Goal: Transaction & Acquisition: Book appointment/travel/reservation

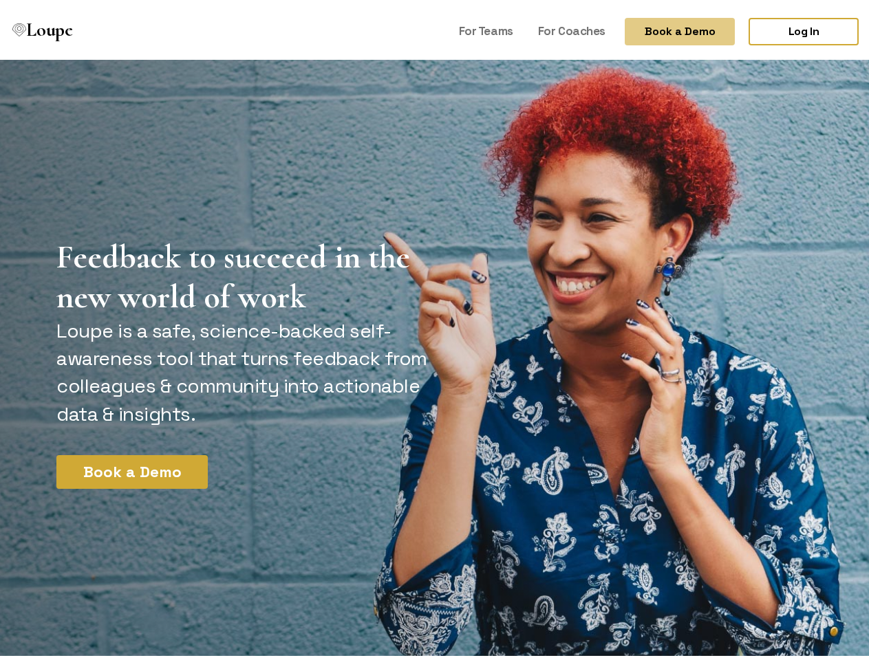
click at [668, 28] on button "Book a Demo" at bounding box center [680, 28] width 110 height 28
